Goal: Complete application form

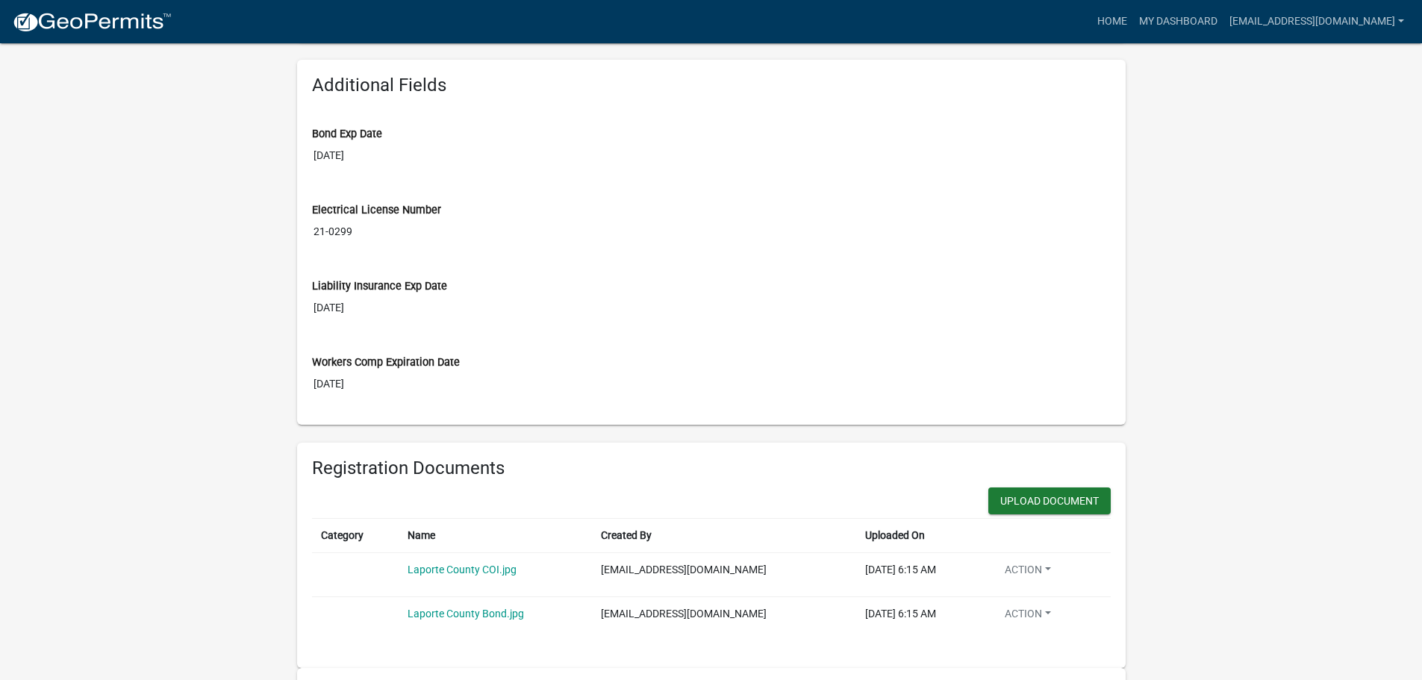
scroll to position [597, 0]
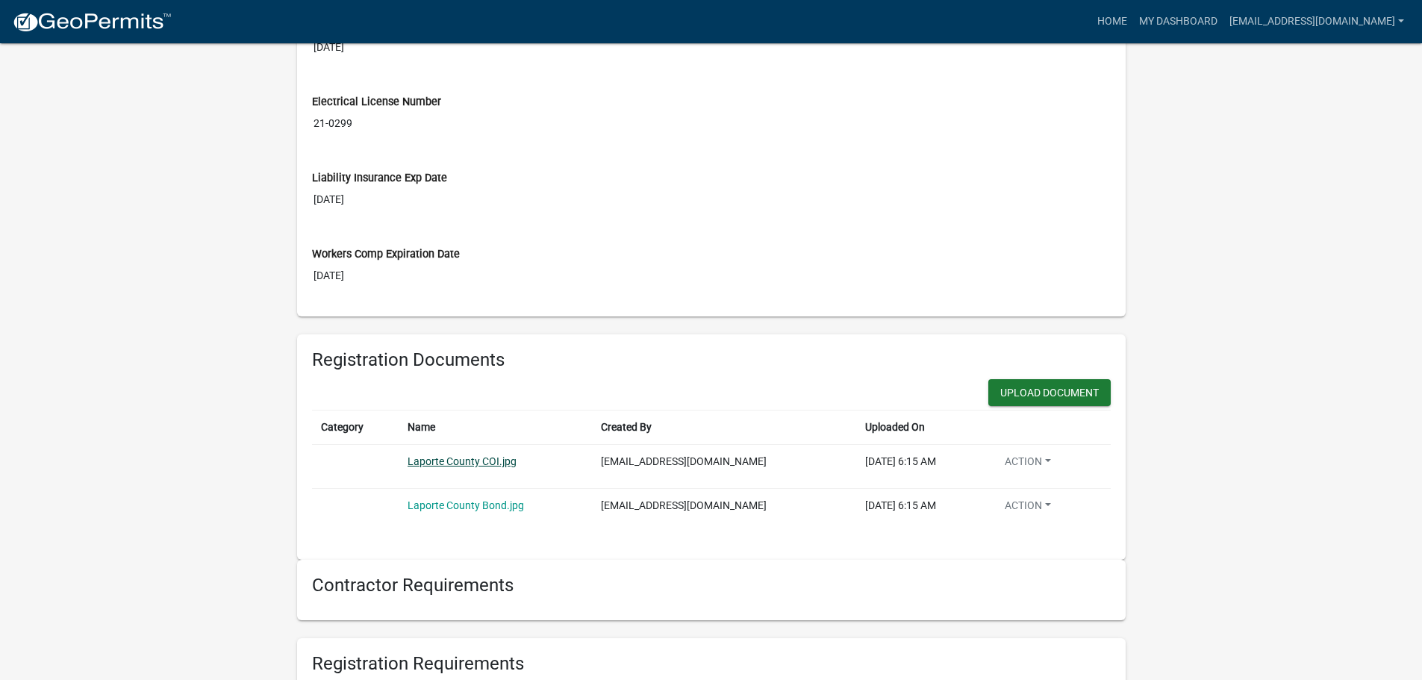
click at [448, 461] on link "Laporte County COI.jpg" at bounding box center [462, 461] width 109 height 12
click at [460, 502] on link "Laporte County Bond.jpg" at bounding box center [466, 505] width 116 height 12
click at [1025, 390] on button "Upload Document" at bounding box center [1049, 392] width 122 height 27
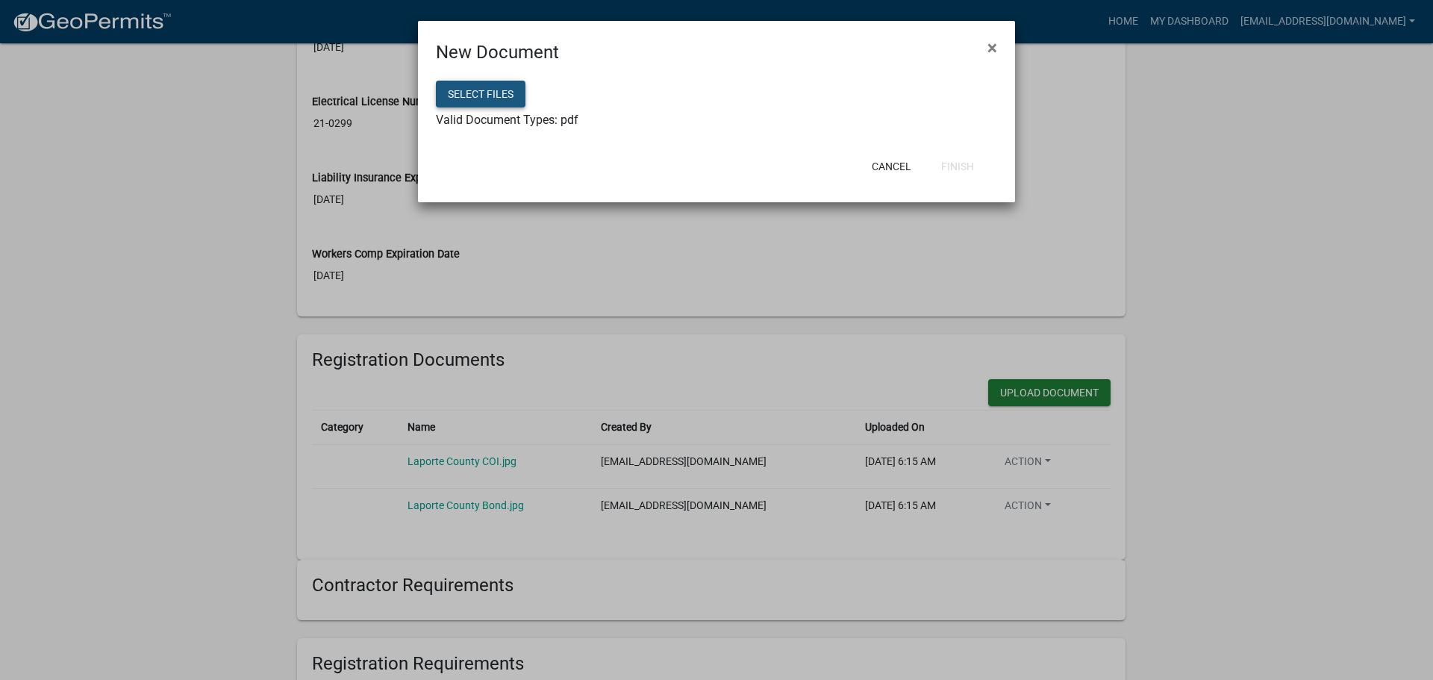
click at [490, 91] on button "Select files" at bounding box center [481, 94] width 90 height 27
click at [481, 90] on button "Select files" at bounding box center [481, 94] width 90 height 27
click at [954, 163] on button "Finish" at bounding box center [957, 166] width 57 height 27
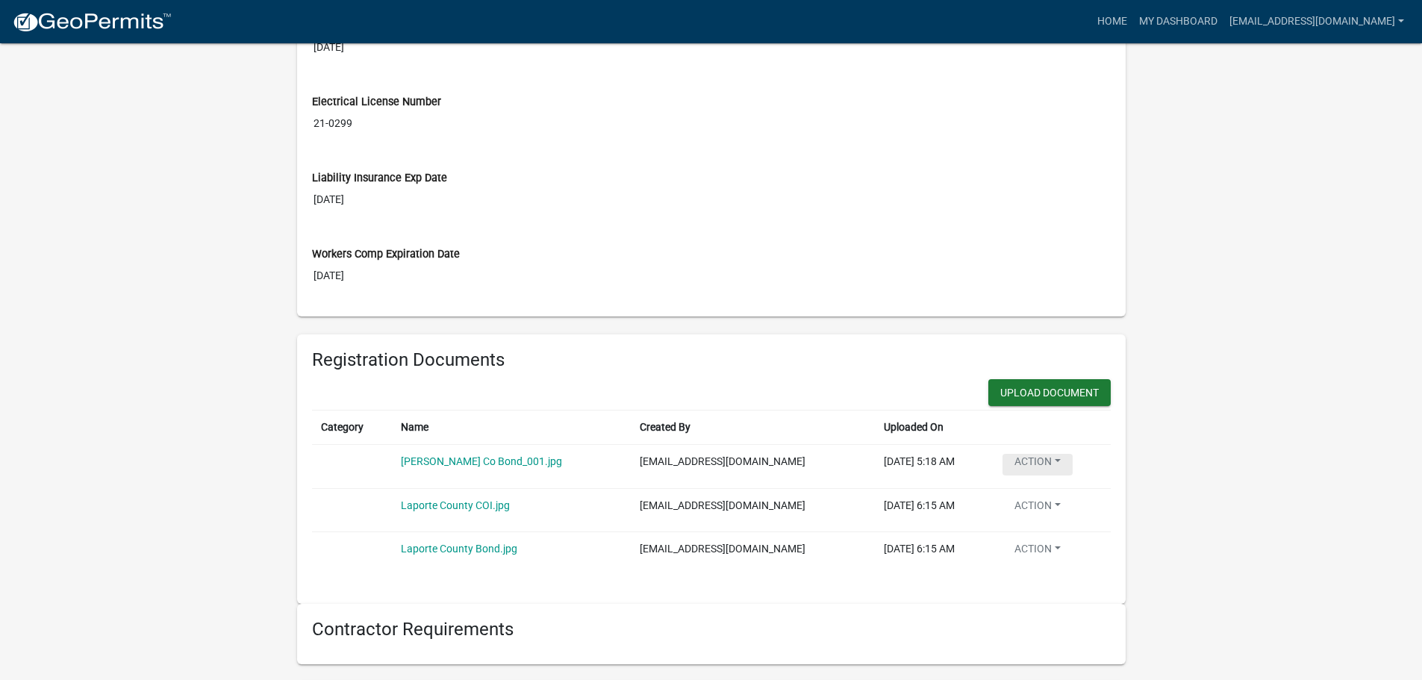
click at [1050, 458] on button "Action" at bounding box center [1037, 465] width 70 height 22
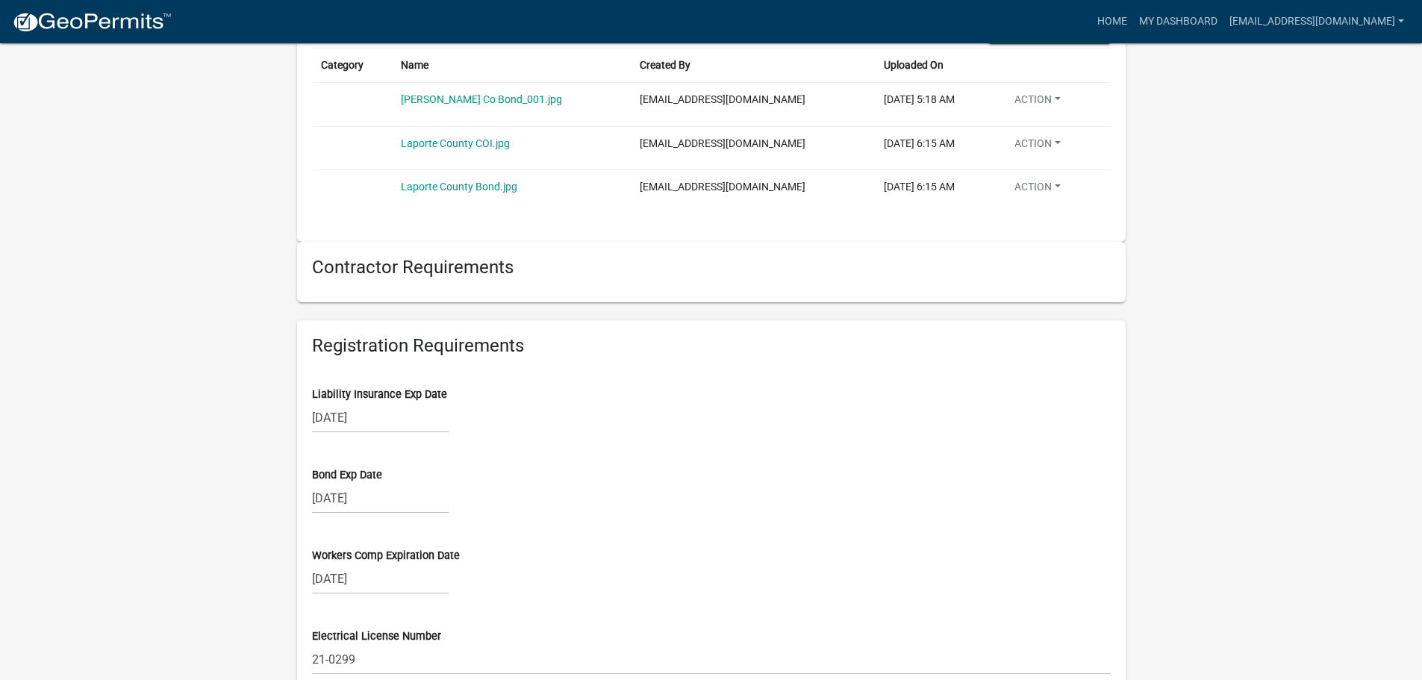
scroll to position [1045, 0]
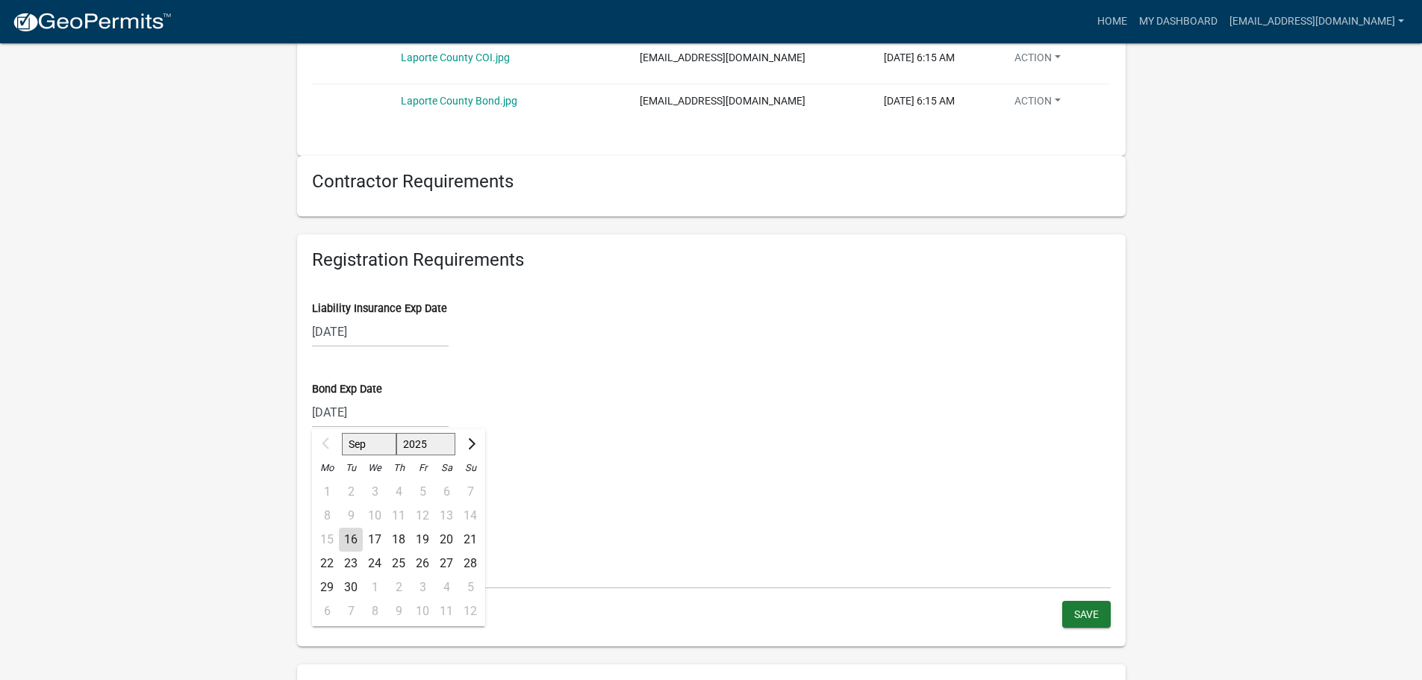
click at [379, 412] on input "[DATE]" at bounding box center [380, 412] width 137 height 31
click at [467, 440] on span "Next month" at bounding box center [468, 442] width 11 height 11
click at [324, 444] on span "Previous month" at bounding box center [327, 442] width 11 height 11
select select "9"
click at [425, 438] on select "2025 2026 2027 2028 2029 2030 2031 2032 2033 2034 2035 2036 2037 2038 2039 2040…" at bounding box center [426, 444] width 60 height 22
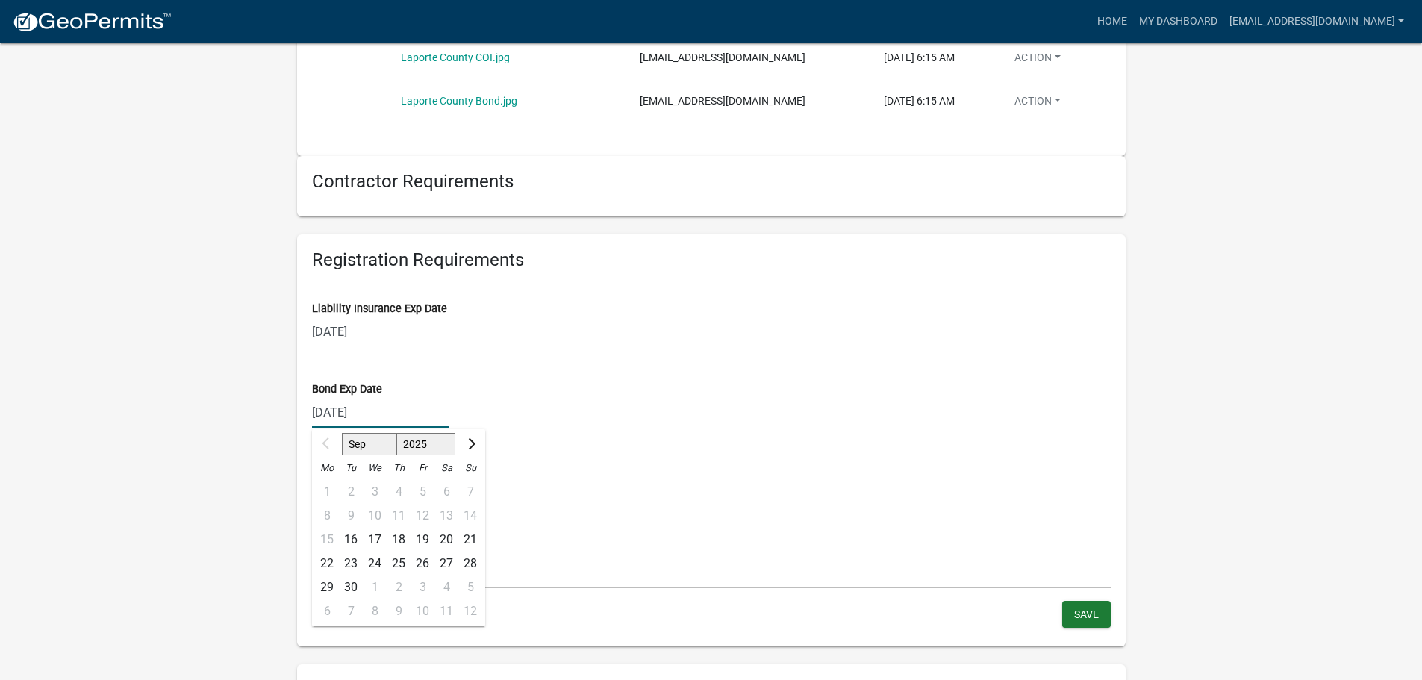
select select "2026"
click at [396, 433] on select "2025 2026 2027 2028 2029 2030 2031 2032 2033 2034 2035 2036 2037 2038 2039 2040…" at bounding box center [426, 444] width 60 height 22
click at [443, 490] on div "5" at bounding box center [446, 492] width 24 height 24
type input "[DATE]"
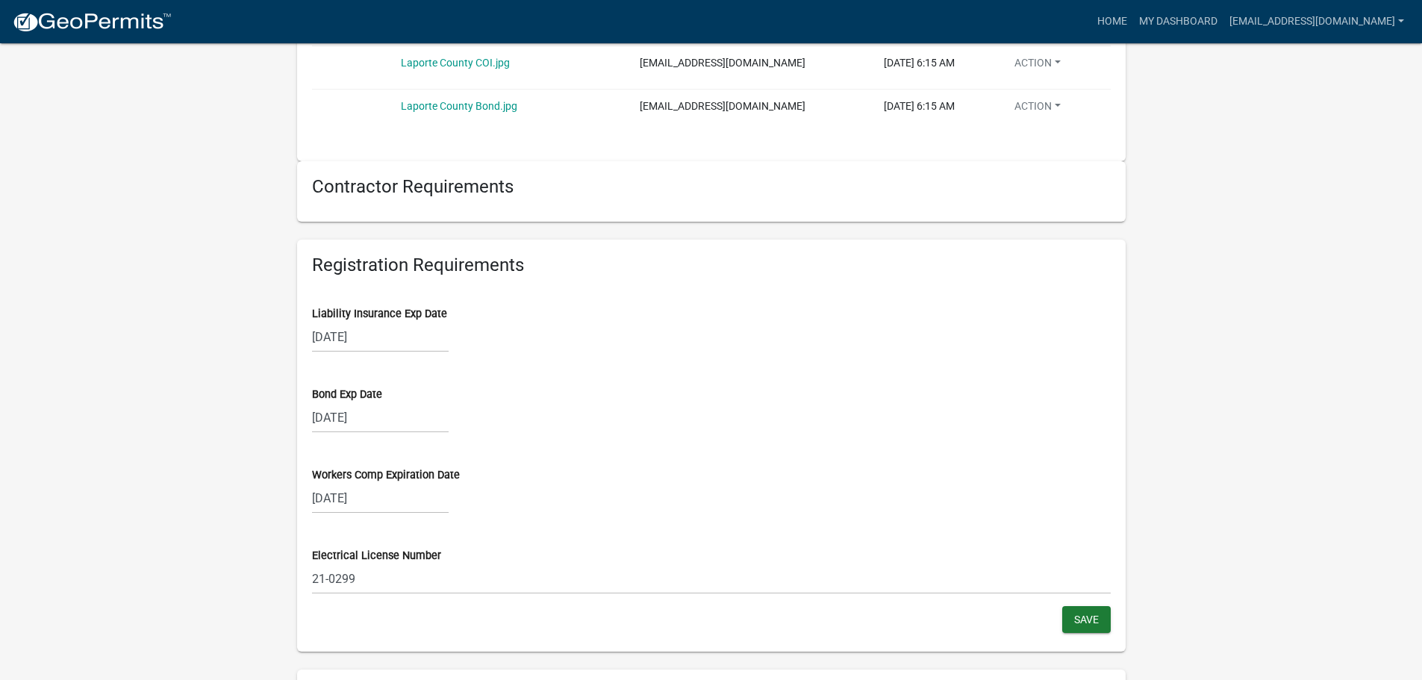
scroll to position [995, 0]
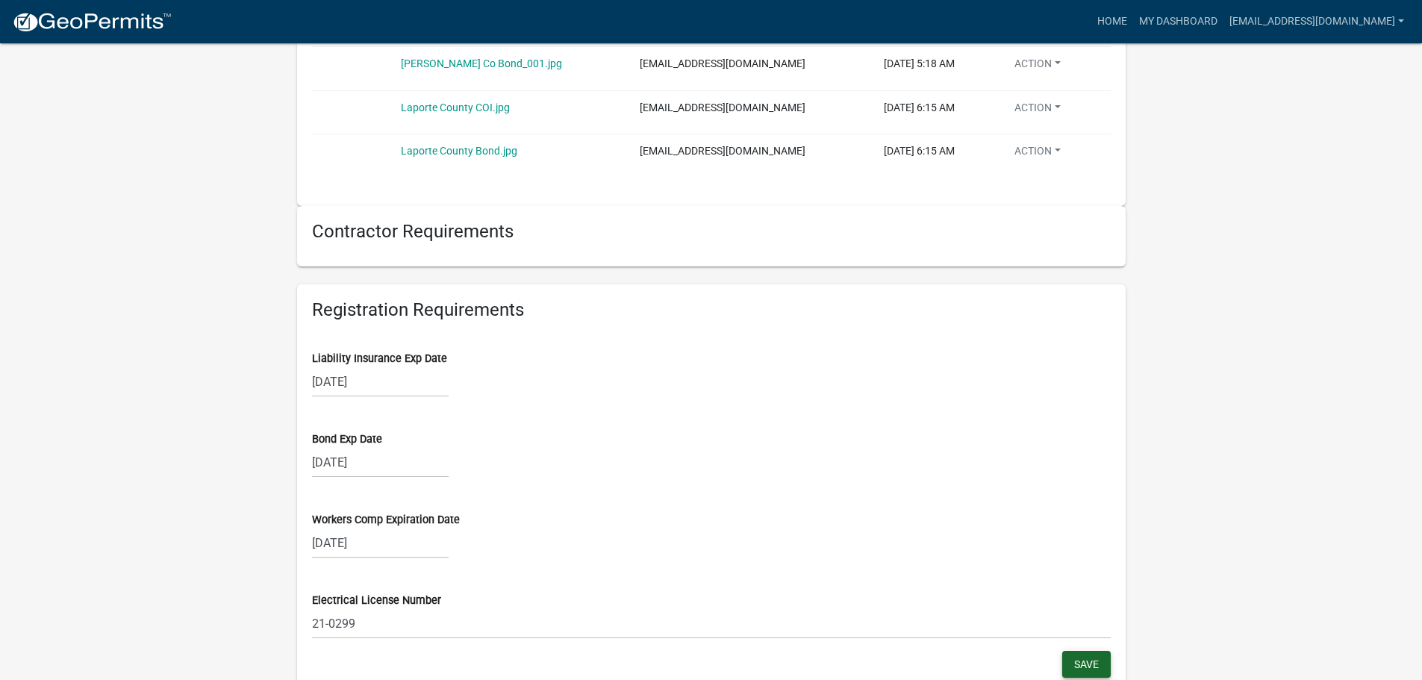
click at [1086, 667] on span "Save" at bounding box center [1086, 664] width 25 height 12
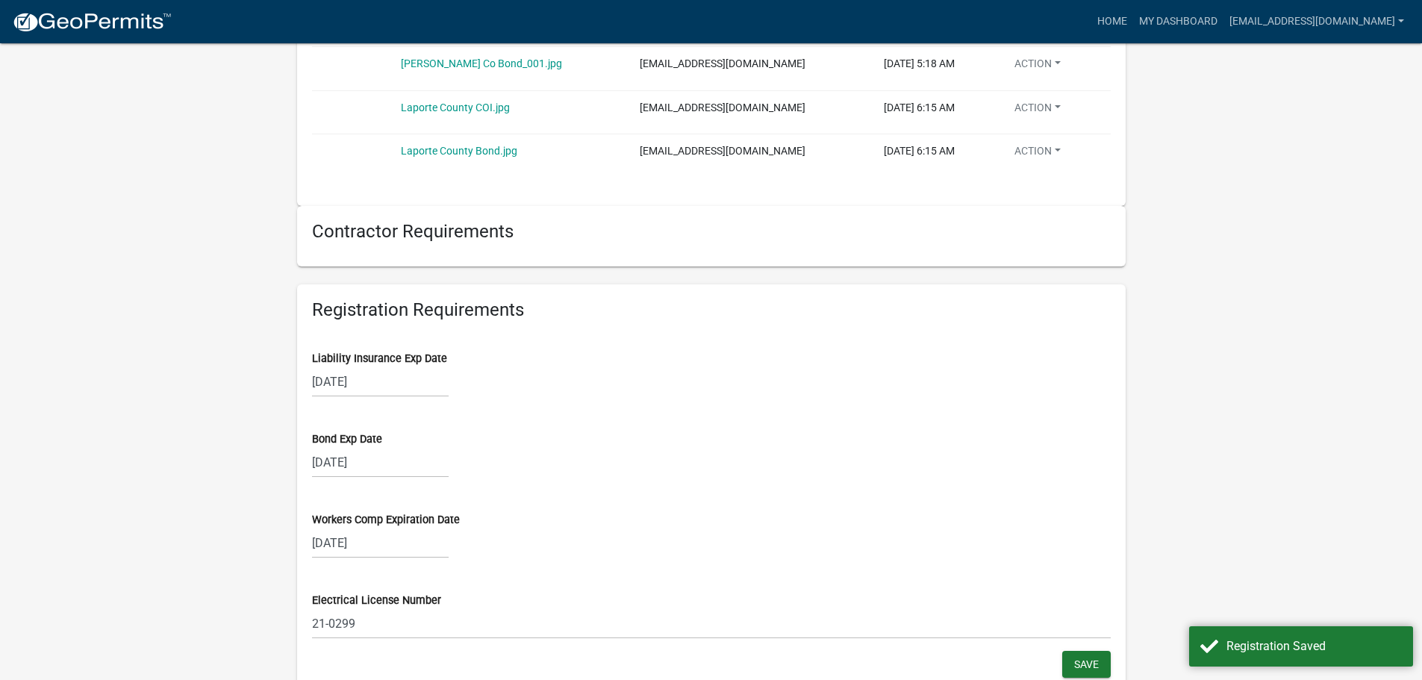
click at [1215, 421] on wm-user-contractor-registration-details "more_horiz Home My Dashboard [EMAIL_ADDRESS][DOMAIN_NAME] Account Contractor Pr…" at bounding box center [711, 299] width 1422 height 2552
